Goal: Check status

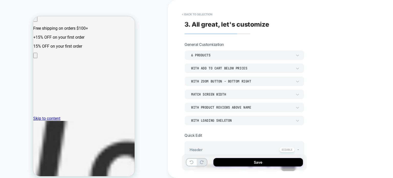
scroll to position [6, 0]
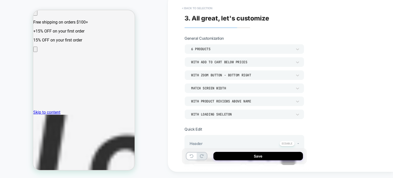
click at [187, 8] on button "< Back to selection" at bounding box center [197, 8] width 36 height 8
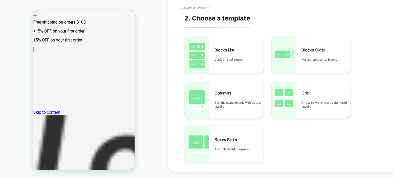
click at [187, 8] on button "< Back to widgets" at bounding box center [195, 8] width 33 height 8
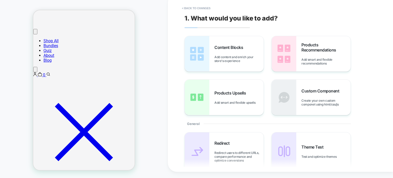
click at [187, 8] on button "< Back to changes" at bounding box center [196, 8] width 34 height 8
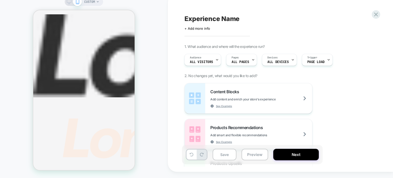
scroll to position [417, 0]
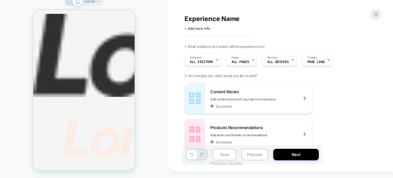
click at [374, 14] on icon at bounding box center [376, 14] width 7 height 7
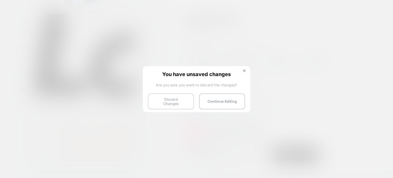
click at [171, 101] on button "Discard Changes" at bounding box center [171, 101] width 46 height 16
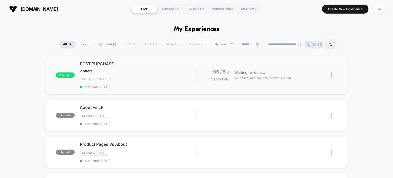
click at [215, 76] on div "95 / 5 Allocation" at bounding box center [218, 75] width 20 height 12
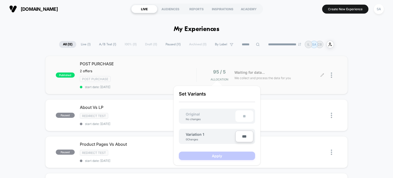
click at [254, 76] on span "We collect and process the data for you" at bounding box center [263, 78] width 57 height 5
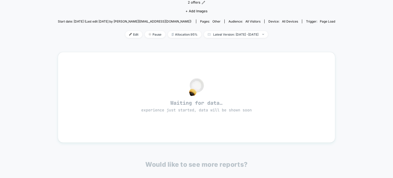
scroll to position [60, 0]
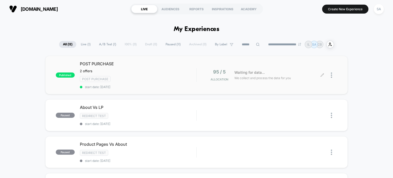
click at [242, 72] on span "Waiting for data..." at bounding box center [250, 73] width 30 height 6
